Goal: Information Seeking & Learning: Learn about a topic

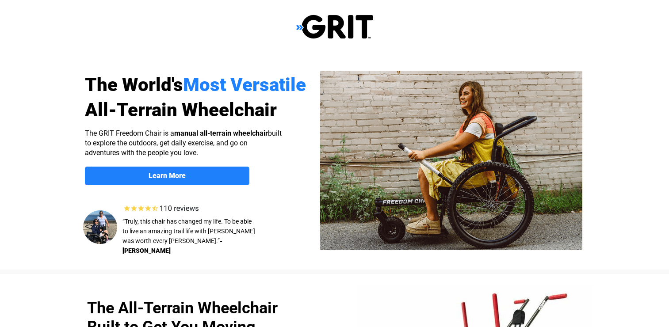
scroll to position [133, 0]
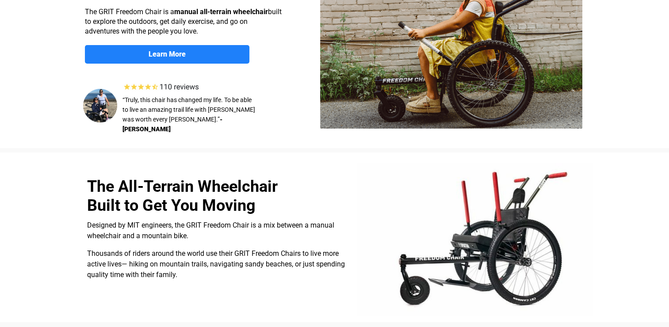
select select "US"
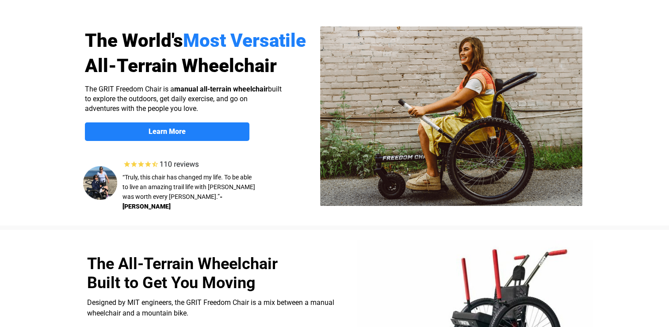
scroll to position [44, 0]
click at [529, 157] on img at bounding box center [451, 117] width 262 height 180
click at [179, 133] on strong "Learn More" at bounding box center [167, 131] width 37 height 8
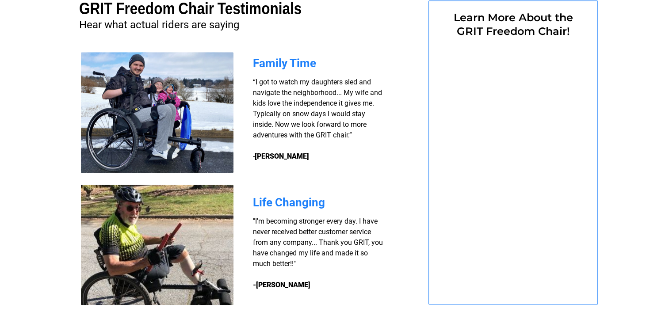
select select "US"
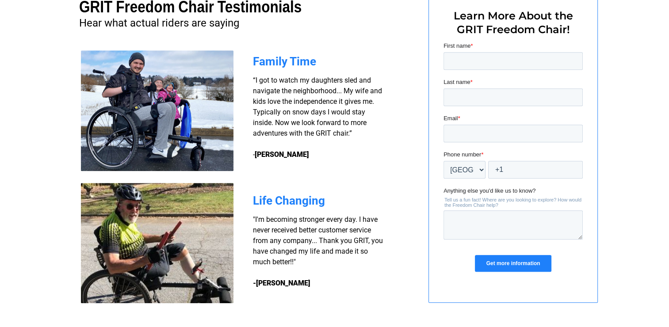
scroll to position [685, 0]
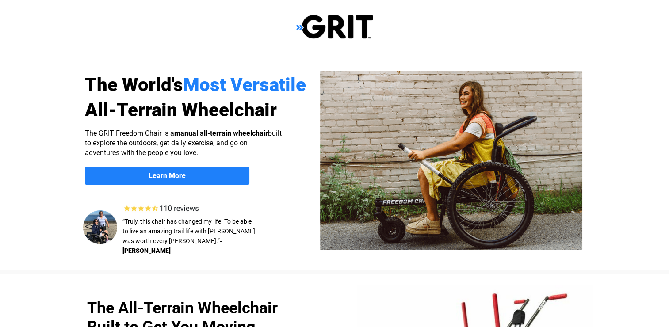
select select "US"
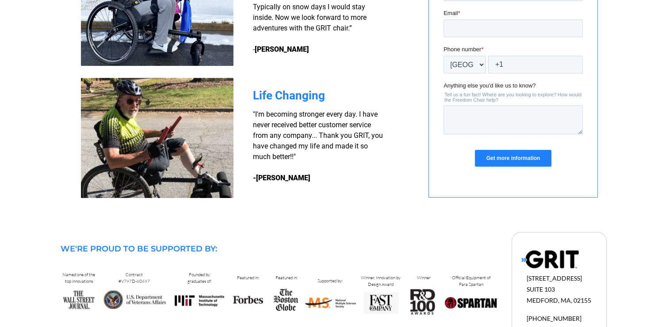
scroll to position [790, 0]
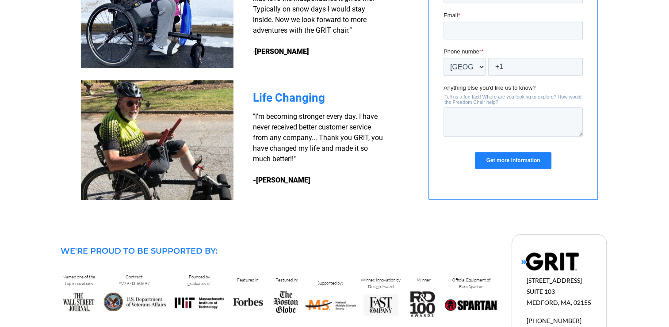
click at [180, 153] on img at bounding box center [157, 140] width 153 height 120
click at [187, 36] on img at bounding box center [157, 7] width 153 height 121
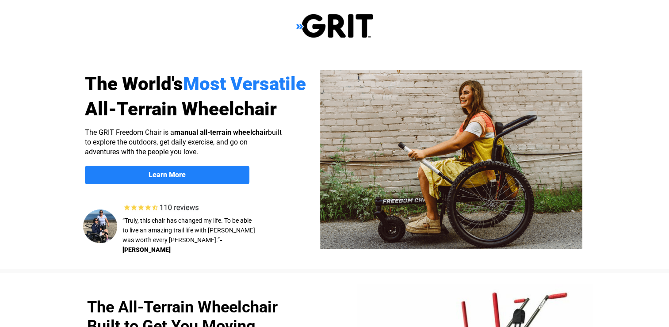
scroll to position [0, 0]
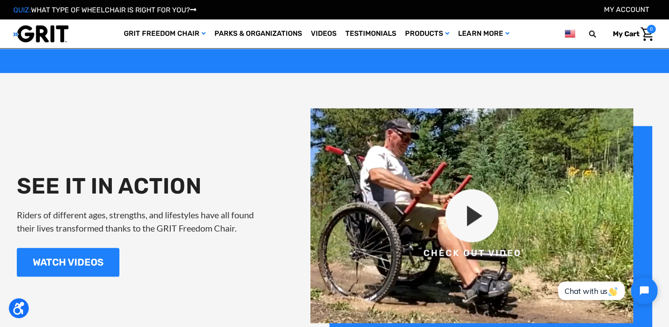
scroll to position [973, 0]
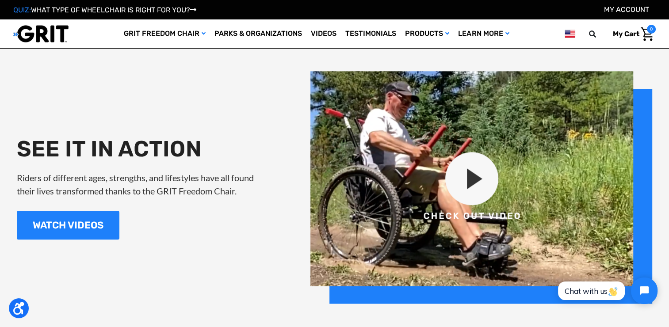
click at [472, 183] on img at bounding box center [481, 187] width 342 height 233
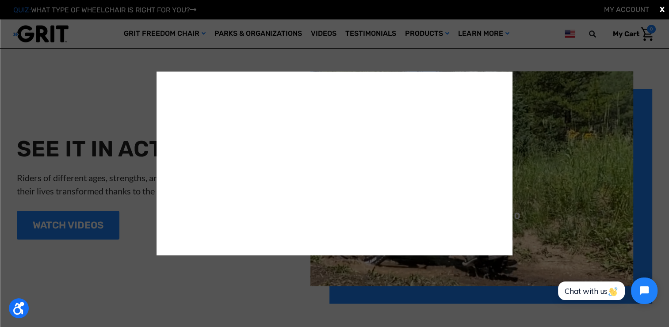
click at [663, 9] on span "X" at bounding box center [662, 9] width 5 height 11
